Goal: Task Accomplishment & Management: Use online tool/utility

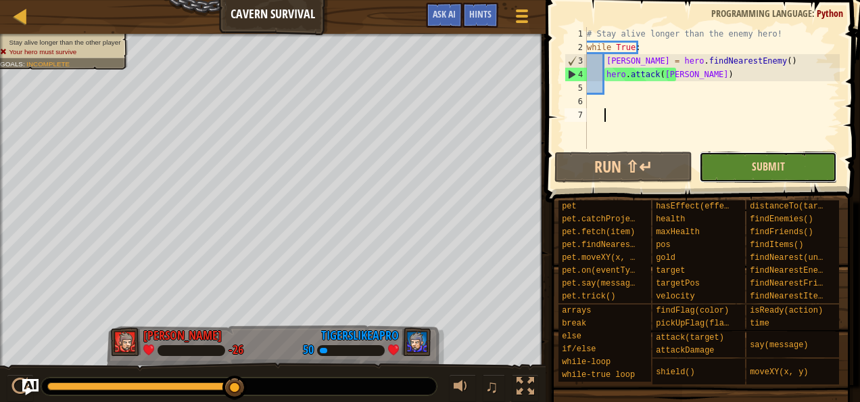
click at [775, 168] on span "Submit" at bounding box center [768, 166] width 33 height 15
click at [741, 170] on button "Submit" at bounding box center [768, 167] width 138 height 31
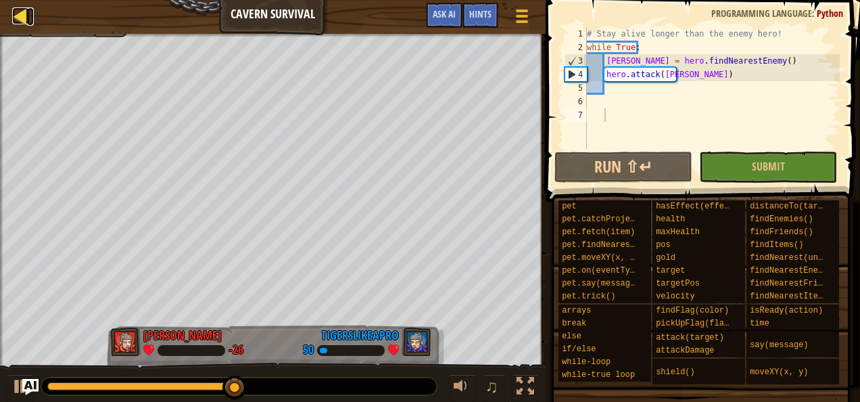
click at [22, 19] on div at bounding box center [20, 15] width 17 height 17
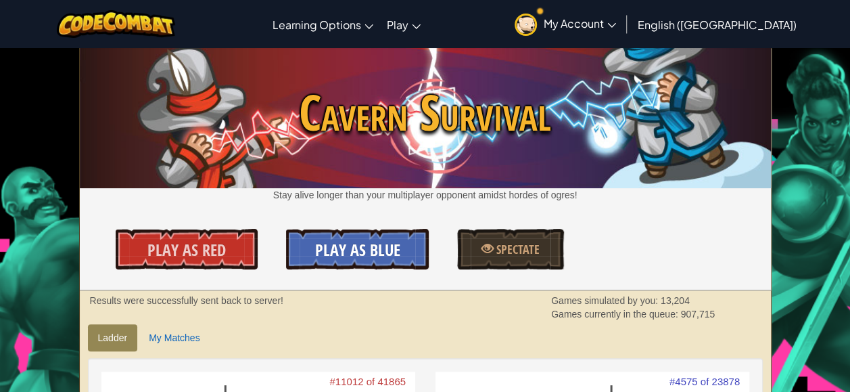
click at [373, 236] on link "Play As Blue" at bounding box center [357, 249] width 142 height 41
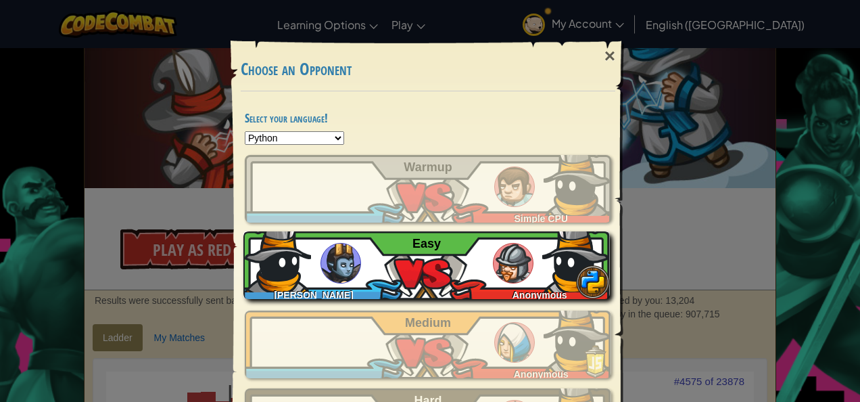
click at [266, 277] on img at bounding box center [278, 259] width 68 height 68
